Goal: Information Seeking & Learning: Learn about a topic

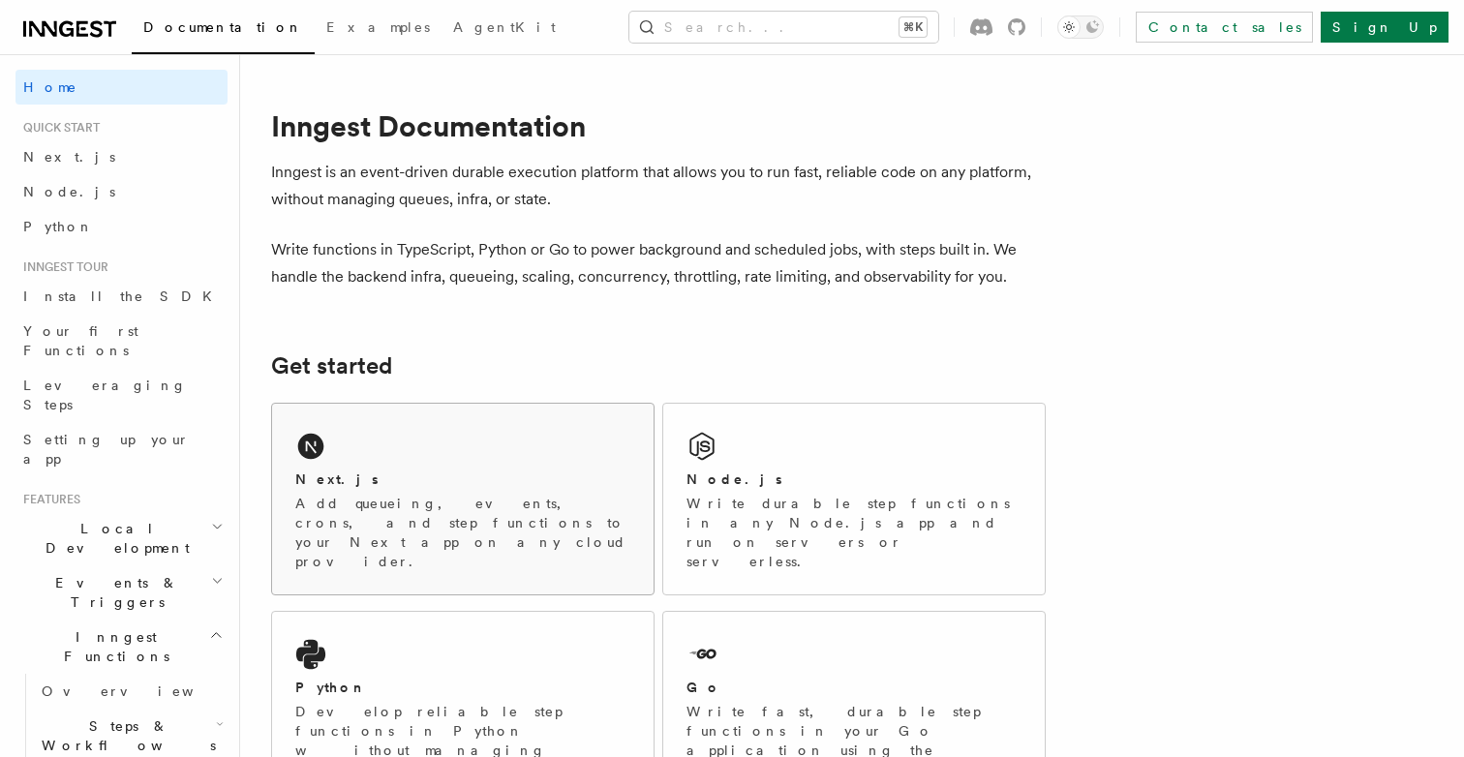
click at [418, 470] on div "Next.js" at bounding box center [462, 480] width 335 height 20
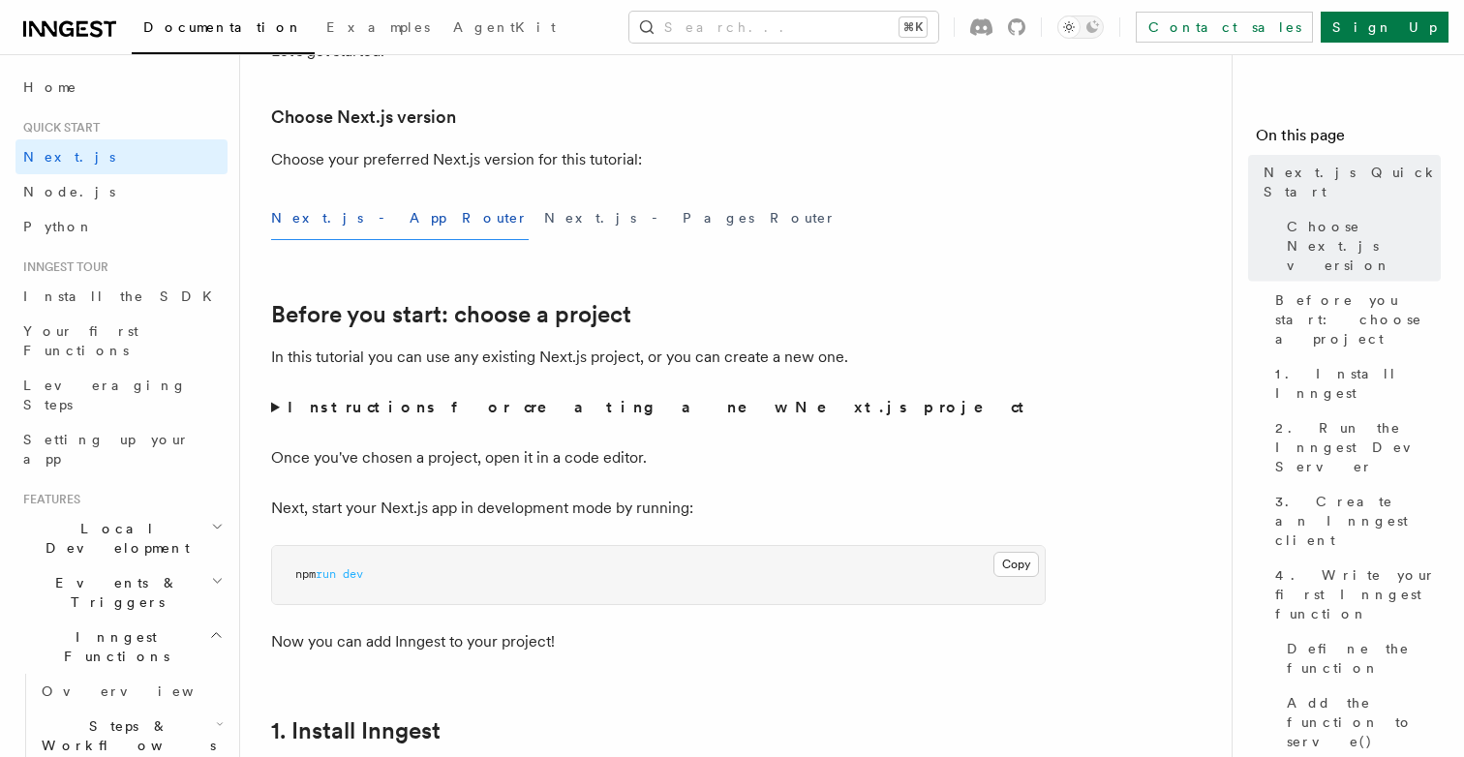
scroll to position [461, 0]
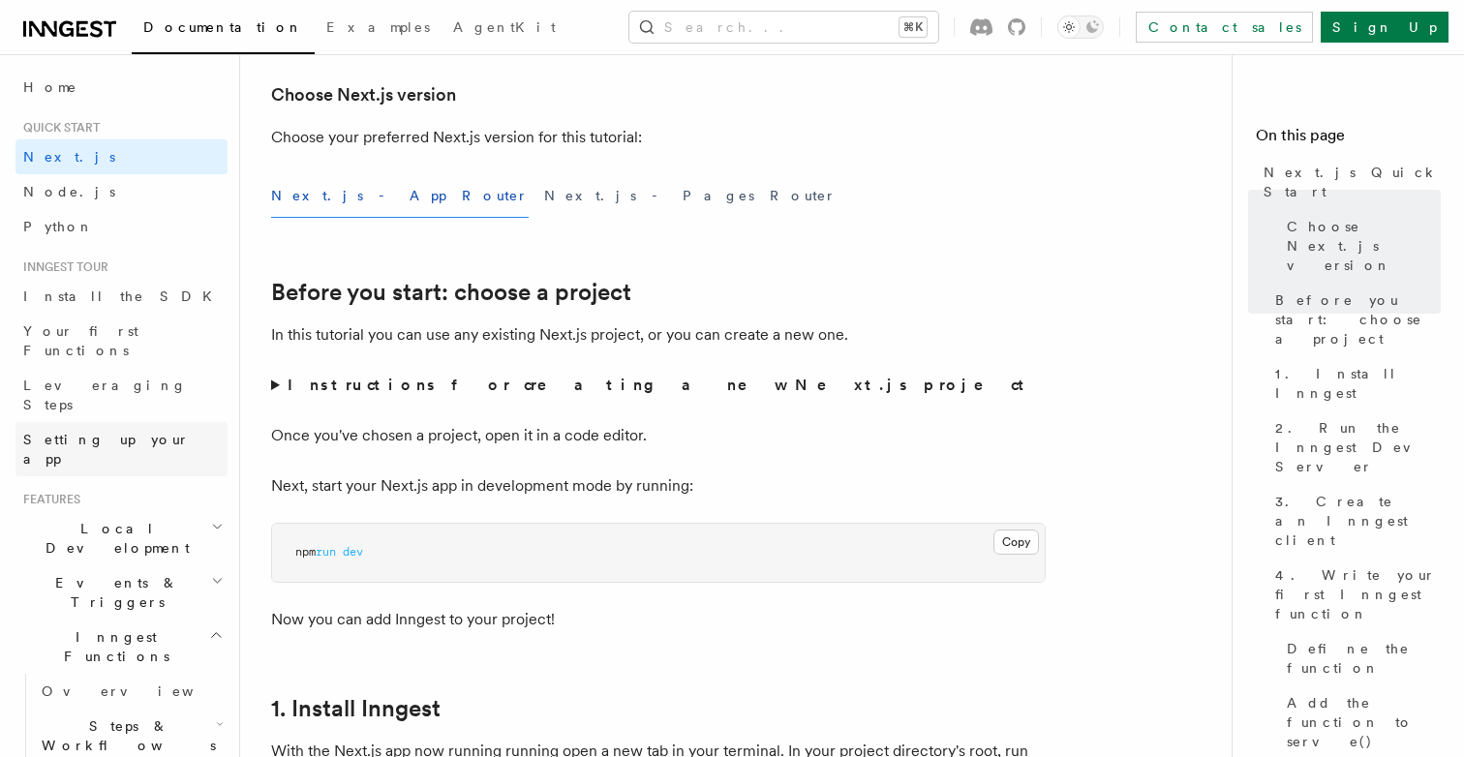
click at [159, 422] on link "Setting up your app" at bounding box center [121, 449] width 212 height 54
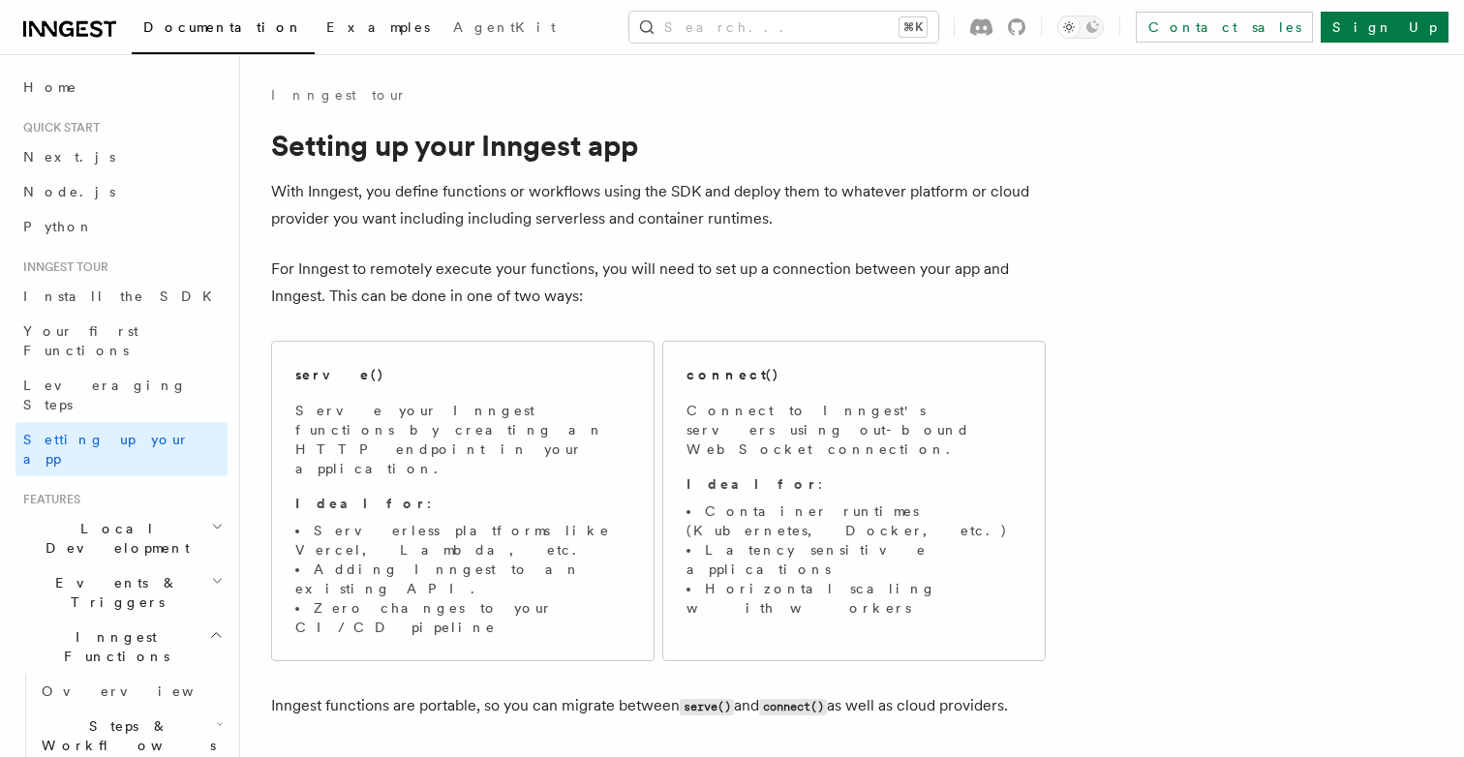
click at [326, 28] on span "Examples" at bounding box center [378, 26] width 104 height 15
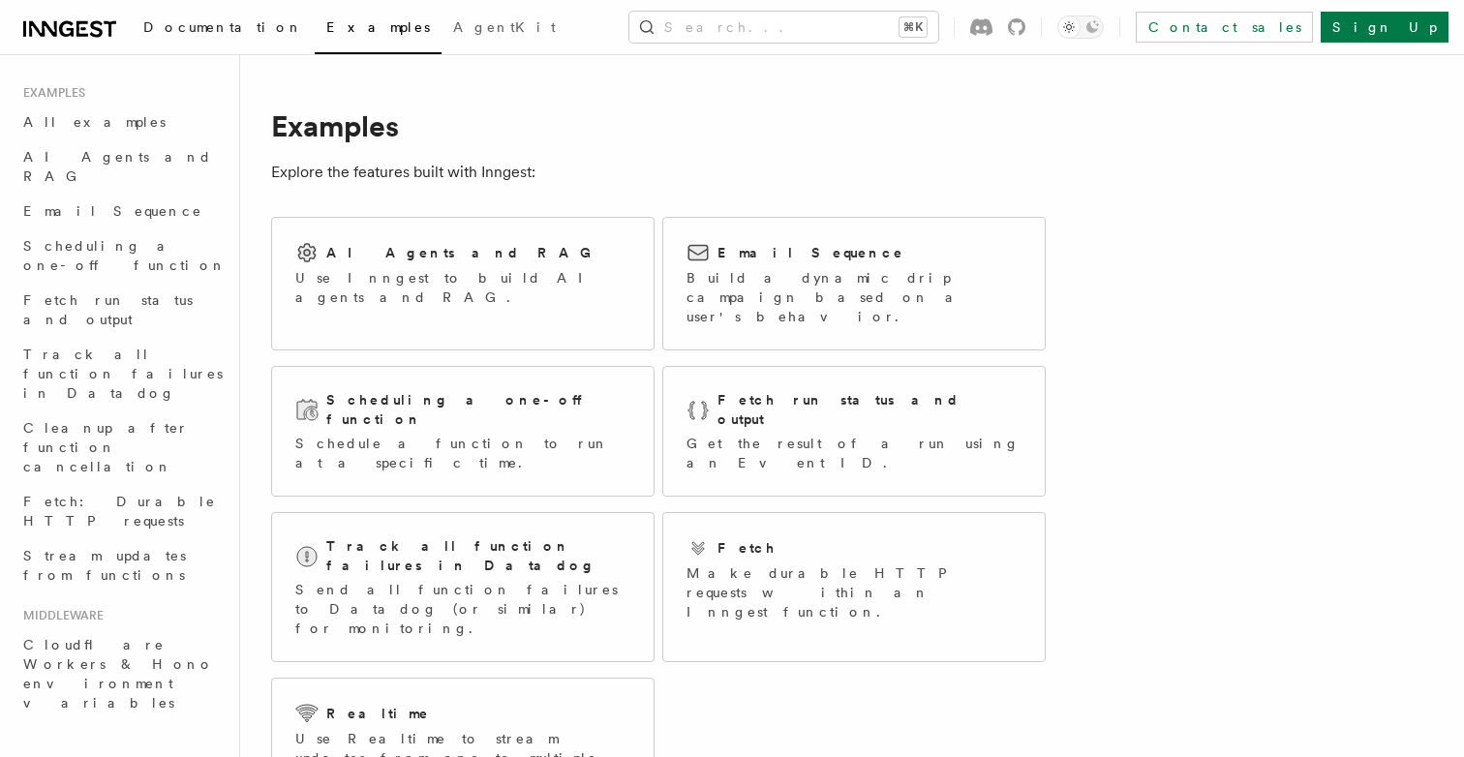
click at [199, 24] on span "Documentation" at bounding box center [223, 26] width 160 height 15
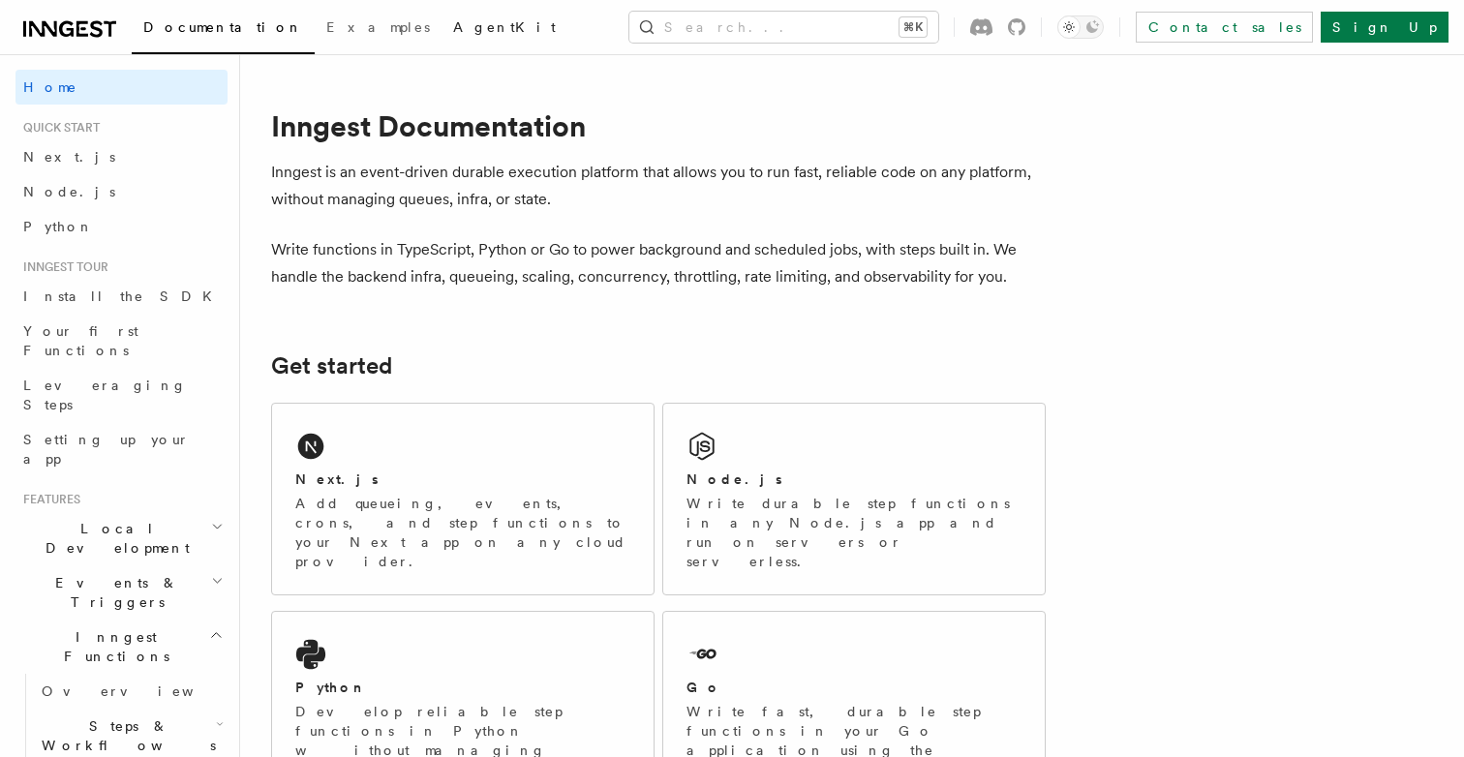
click at [442, 39] on link "AgentKit" at bounding box center [505, 29] width 126 height 46
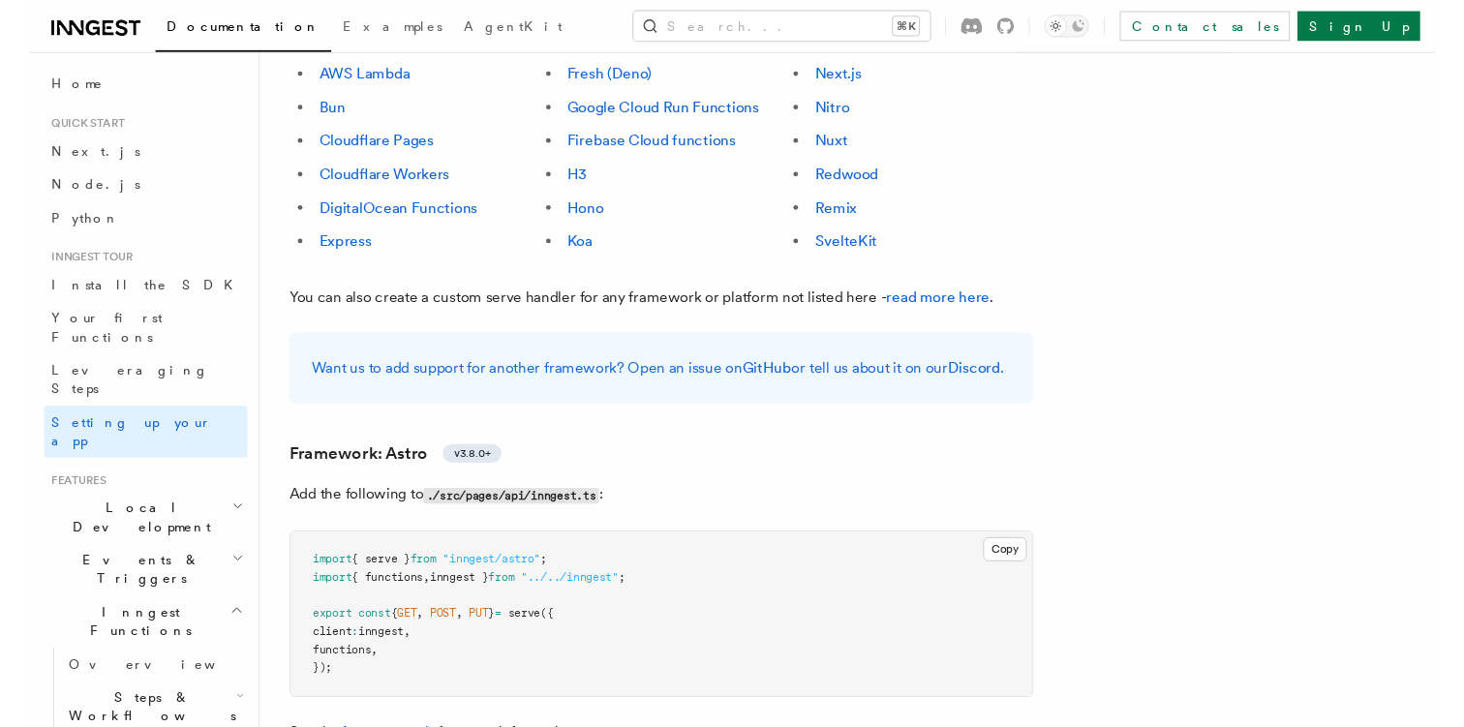
scroll to position [1335, 0]
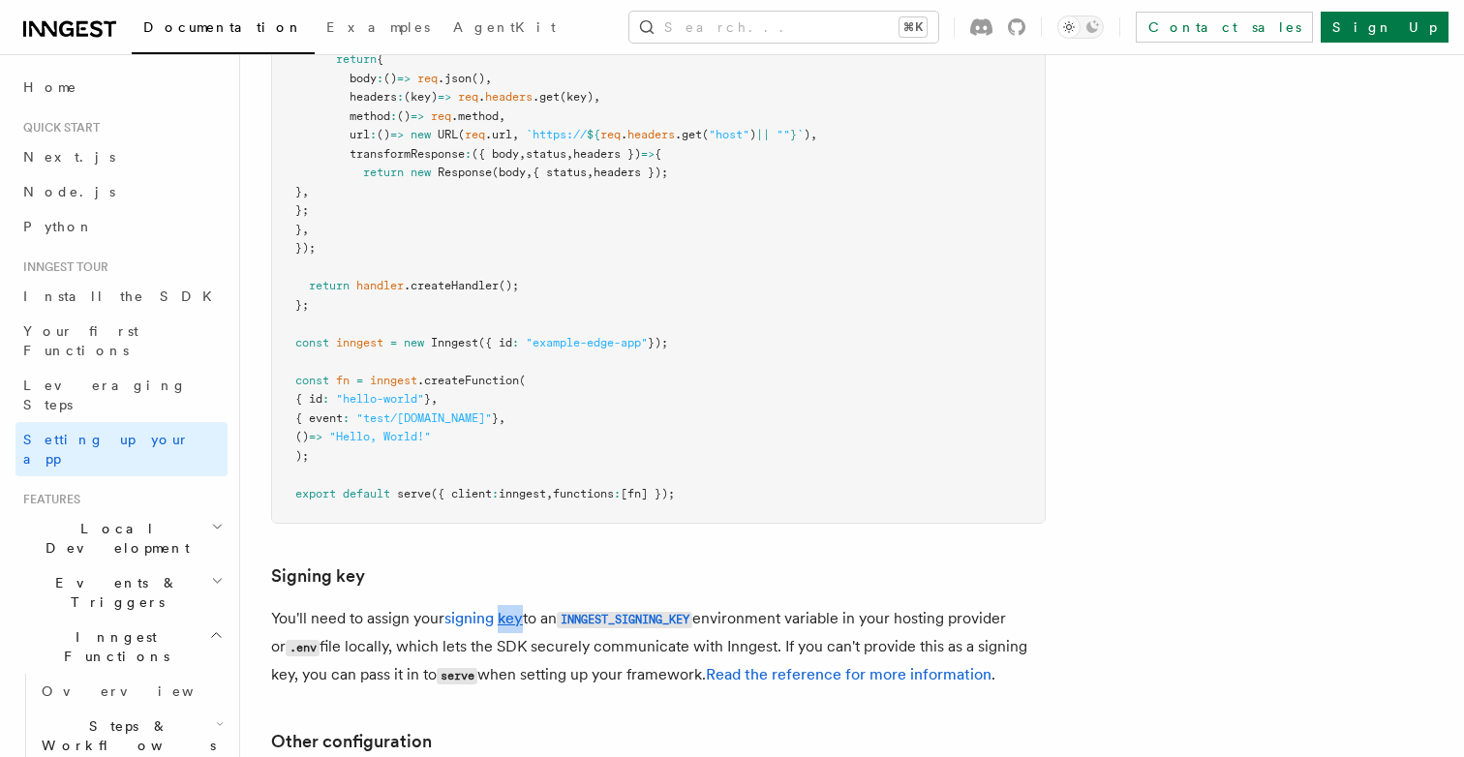
scroll to position [15973, 0]
